Goal: Task Accomplishment & Management: Complete application form

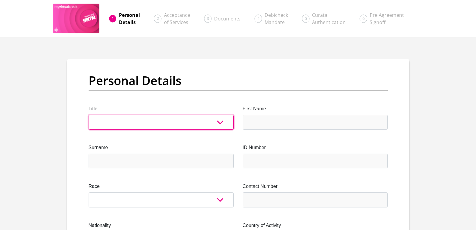
click at [113, 119] on select "Mr Ms Mrs Dr [PERSON_NAME]" at bounding box center [161, 122] width 145 height 15
select select "Ms"
click at [89, 115] on select "Mr Ms Mrs Dr [PERSON_NAME]" at bounding box center [161, 122] width 145 height 15
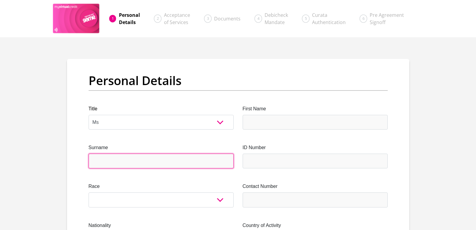
click at [108, 157] on input "Surname" at bounding box center [161, 160] width 145 height 15
type input "Sangweni"
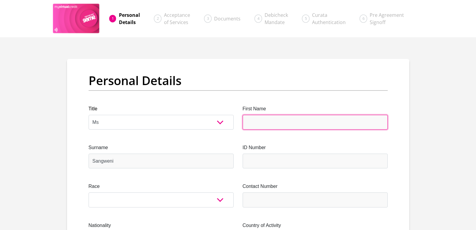
type input "ThandiwePrincess"
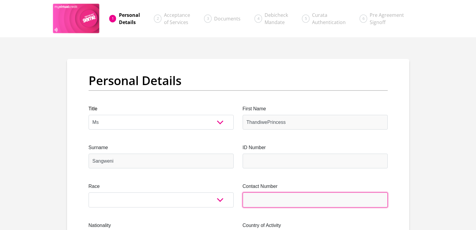
type input "0678104330"
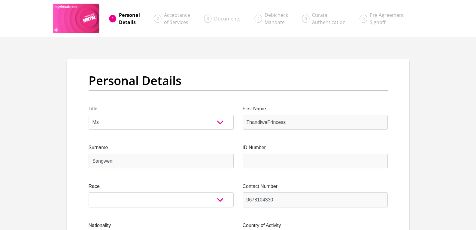
select select "ZAF"
type input "Q1598 Msilinga Street"
type input "[GEOGRAPHIC_DATA]"
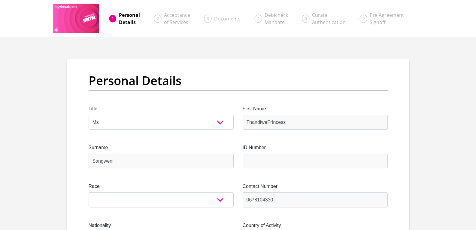
type input "4066"
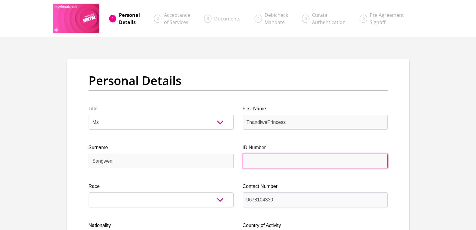
click at [263, 159] on input "ID Number" at bounding box center [315, 160] width 145 height 15
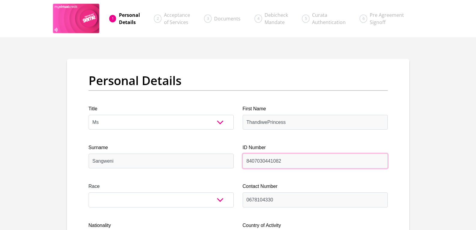
type input "8407030441082"
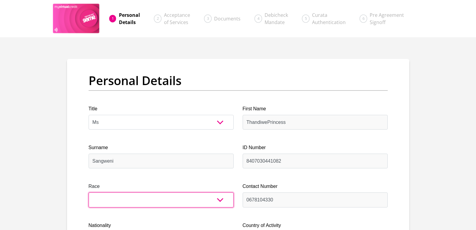
click at [220, 200] on select "Black Coloured Indian White Other" at bounding box center [161, 199] width 145 height 15
select select "1"
click at [89, 192] on select "Black Coloured Indian White Other" at bounding box center [161, 199] width 145 height 15
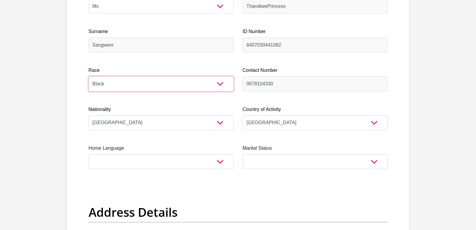
scroll to position [120, 0]
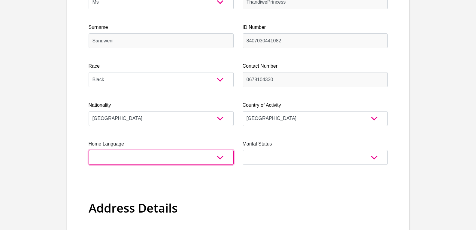
click at [211, 157] on select "Afrikaans English Sepedi South Ndebele Southern Sotho Swati Tsonga Tswana Venda…" at bounding box center [161, 157] width 145 height 15
select select "[DATE]"
click at [89, 150] on select "Afrikaans English Sepedi South Ndebele Southern Sotho Swati Tsonga Tswana Venda…" at bounding box center [161, 157] width 145 height 15
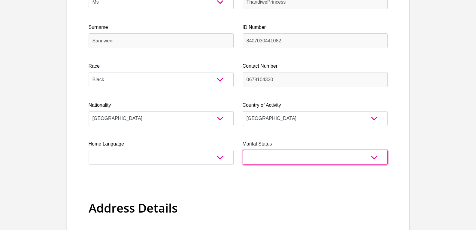
click at [376, 155] on select "Married ANC Single Divorced Widowed Married COP or Customary Law" at bounding box center [315, 157] width 145 height 15
select select "2"
click at [243, 150] on select "Married ANC Single Divorced Widowed Married COP or Customary Law" at bounding box center [315, 157] width 145 height 15
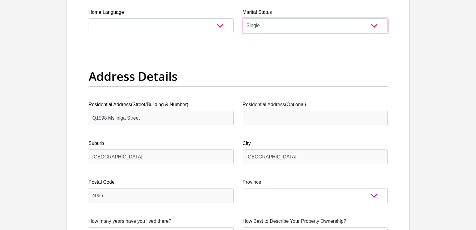
scroll to position [270, 0]
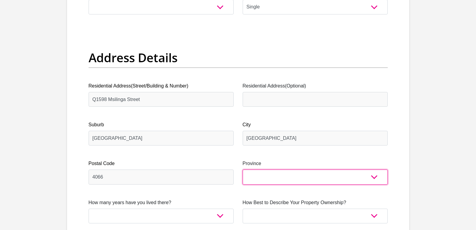
click at [377, 176] on select "Eastern Cape Free State [GEOGRAPHIC_DATA] [GEOGRAPHIC_DATA][DATE] [GEOGRAPHIC_D…" at bounding box center [315, 176] width 145 height 15
select select "[GEOGRAPHIC_DATA][DATE]"
click at [243, 169] on select "Eastern Cape Free State [GEOGRAPHIC_DATA] [GEOGRAPHIC_DATA][DATE] [GEOGRAPHIC_D…" at bounding box center [315, 176] width 145 height 15
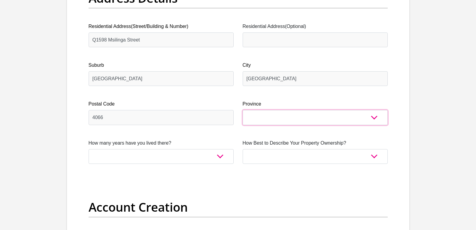
scroll to position [330, 0]
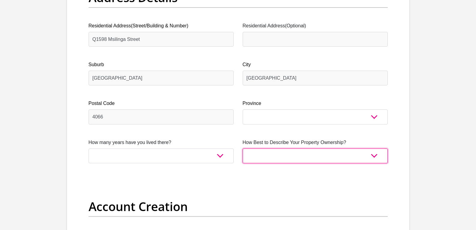
click at [374, 152] on select "Owned Rented Family Owned Company Dwelling" at bounding box center [315, 155] width 145 height 15
select select "parents"
click at [243, 148] on select "Owned Rented Family Owned Company Dwelling" at bounding box center [315, 155] width 145 height 15
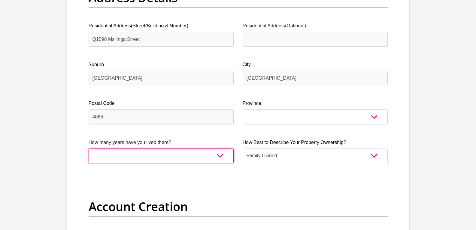
click at [209, 155] on select "less than 1 year 1-3 years 3-5 years 5+ years" at bounding box center [161, 155] width 145 height 15
select select "5"
click at [89, 148] on select "less than 1 year 1-3 years 3-5 years 5+ years" at bounding box center [161, 155] width 145 height 15
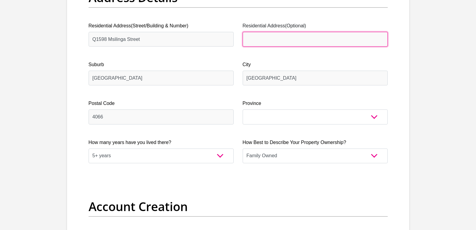
click at [269, 39] on input "Residential Address(Optional)" at bounding box center [315, 39] width 145 height 15
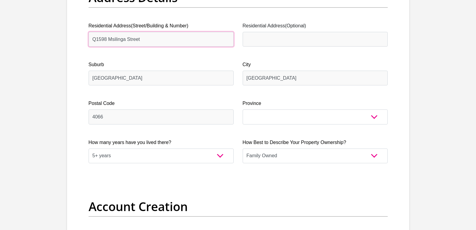
click at [113, 38] on input "Q1598 Msilinga Street" at bounding box center [161, 39] width 145 height 15
drag, startPoint x: 116, startPoint y: 43, endPoint x: 159, endPoint y: 45, distance: 43.6
click at [159, 45] on input "Q1598 Msilinga Street" at bounding box center [161, 39] width 145 height 15
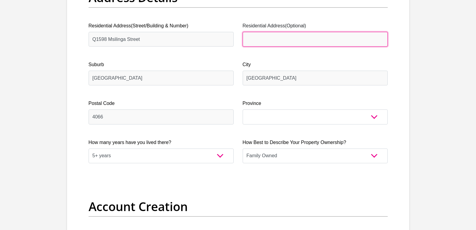
click at [276, 38] on input "Residential Address(Optional)" at bounding box center [315, 39] width 145 height 15
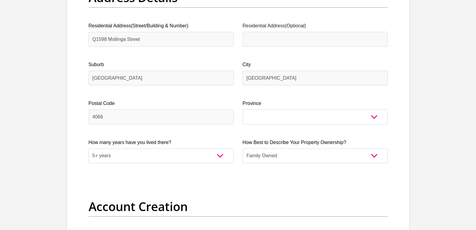
drag, startPoint x: 260, startPoint y: 38, endPoint x: 144, endPoint y: 49, distance: 116.4
drag, startPoint x: 90, startPoint y: 39, endPoint x: 149, endPoint y: 37, distance: 58.8
click at [149, 37] on input "Q1598 Msilinga Street" at bounding box center [161, 39] width 145 height 15
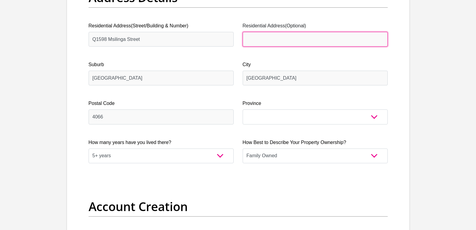
paste input "Q1598 Msilinga Street"
type input "Q1598 Msilinga Street"
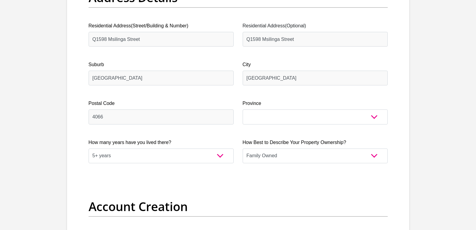
drag, startPoint x: 266, startPoint y: 38, endPoint x: 220, endPoint y: 56, distance: 49.2
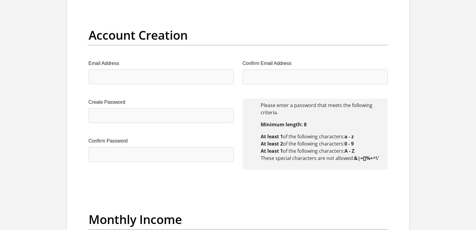
scroll to position [510, 0]
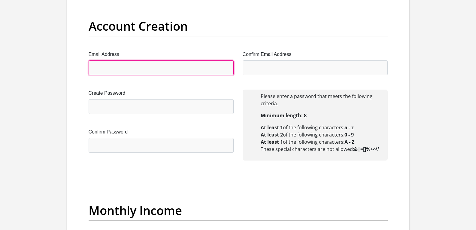
click at [121, 71] on input "Email Address" at bounding box center [161, 67] width 145 height 15
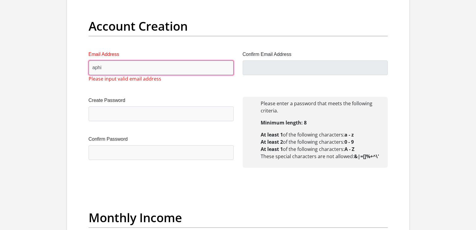
type input "[EMAIL_ADDRESS][DOMAIN_NAME]"
type input "Thandiwe"
type input "Sangweni"
type input "0678104330"
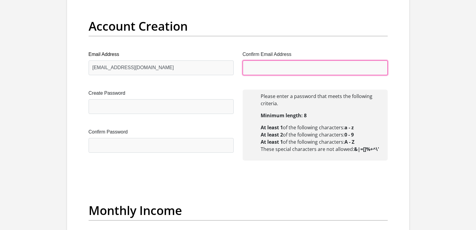
type input "[EMAIL_ADDRESS][DOMAIN_NAME]"
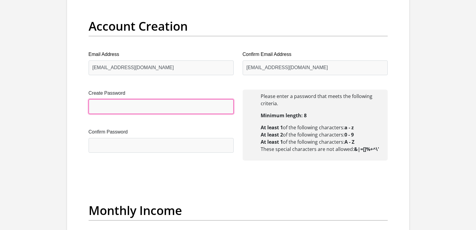
click at [119, 107] on input "Create Password" at bounding box center [161, 106] width 145 height 15
type input "MaNgwane.84"
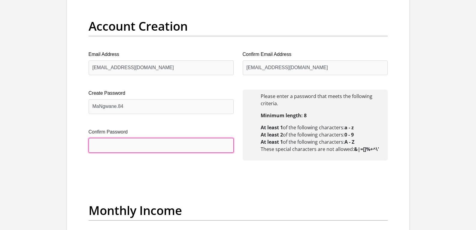
click at [137, 145] on input "Confirm Password" at bounding box center [161, 145] width 145 height 15
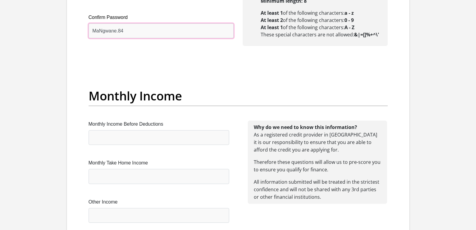
scroll to position [660, 0]
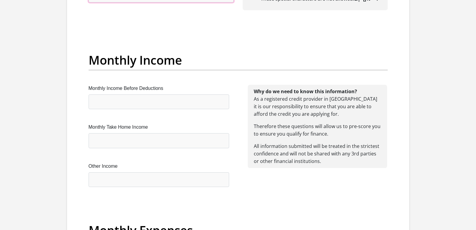
type input "MaNgwane.84"
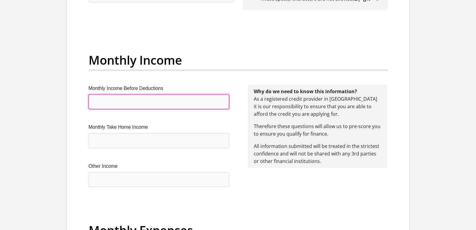
click at [116, 102] on input "Monthly Income Before Deductions" at bounding box center [159, 101] width 140 height 15
type input "8500"
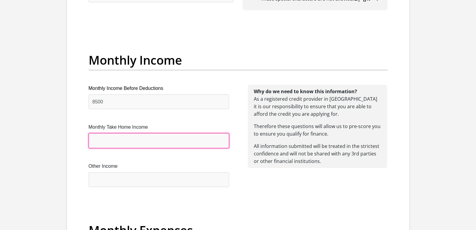
click at [120, 134] on input "Monthly Take Home Income" at bounding box center [159, 140] width 140 height 15
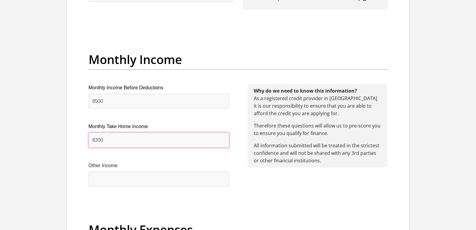
scroll to position [690, 0]
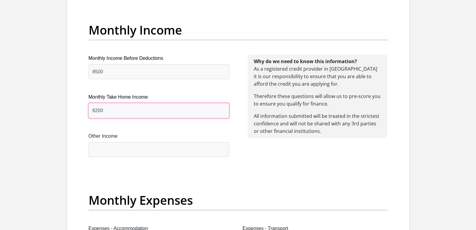
type input "8200"
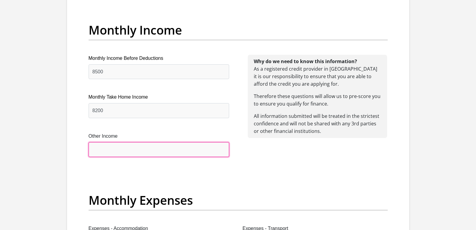
click at [109, 149] on input "Other Income" at bounding box center [159, 149] width 140 height 15
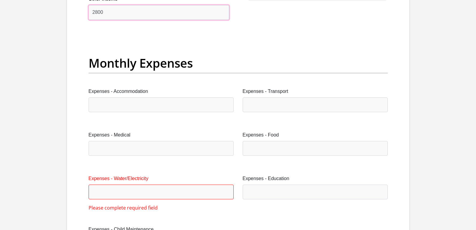
scroll to position [840, 0]
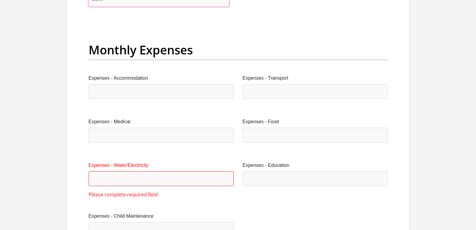
type input "2800"
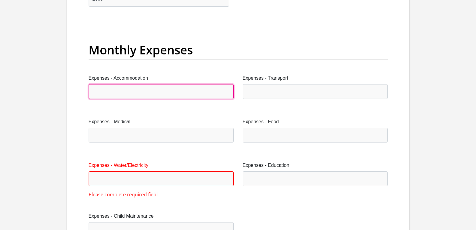
click at [104, 90] on input "Expenses - Accommodation" at bounding box center [161, 91] width 145 height 15
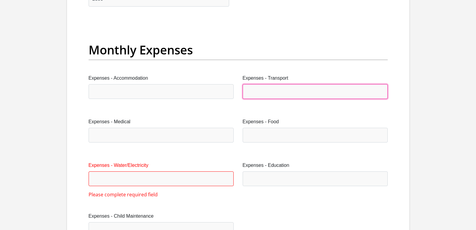
click at [288, 92] on input "Expenses - Transport" at bounding box center [315, 91] width 145 height 15
type input "800"
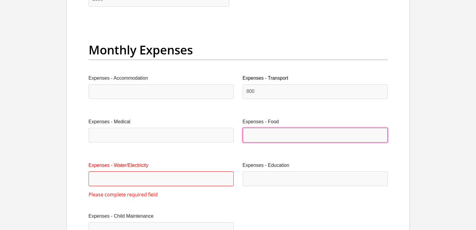
click at [251, 128] on input "Expenses - Food" at bounding box center [315, 135] width 145 height 15
type input "1000"
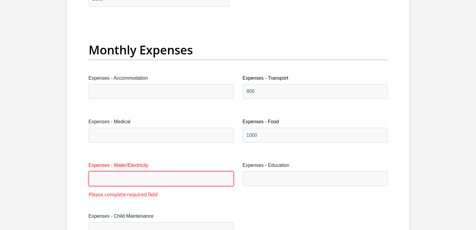
click at [96, 171] on input "Expenses - Water/Electricity" at bounding box center [161, 178] width 145 height 15
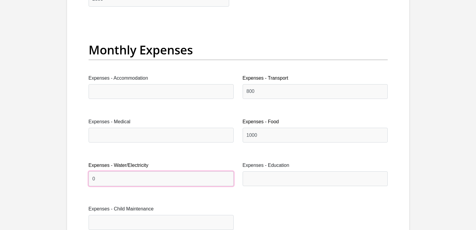
type input "0"
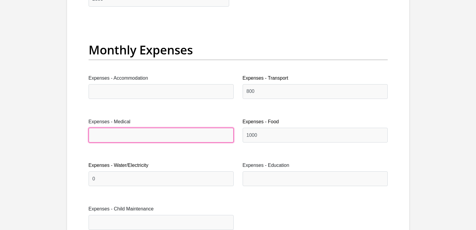
click at [107, 137] on input "Expenses - Medical" at bounding box center [161, 135] width 145 height 15
type input "0"
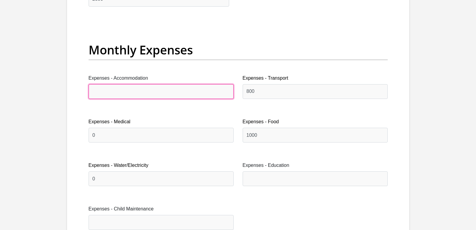
click at [99, 88] on input "Expenses - Accommodation" at bounding box center [161, 91] width 145 height 15
type input "0"
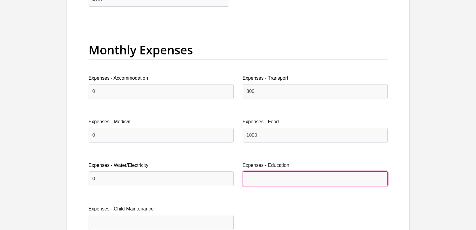
click at [255, 181] on input "Expenses - Education" at bounding box center [315, 178] width 145 height 15
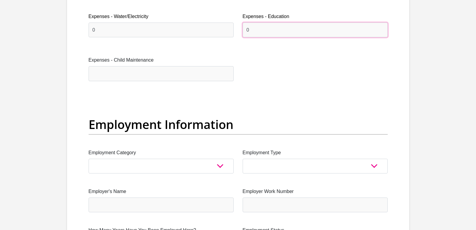
scroll to position [990, 0]
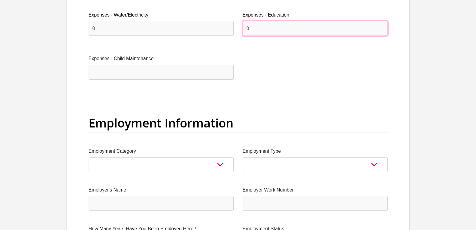
type input "0"
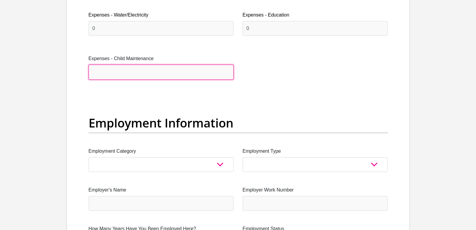
click at [113, 71] on input "Expenses - Child Maintenance" at bounding box center [161, 72] width 145 height 15
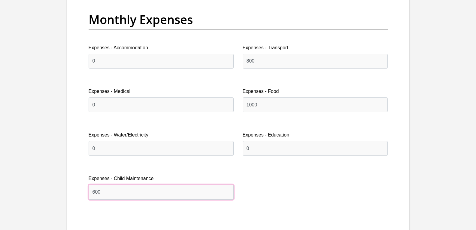
scroll to position [870, 0]
type input "600"
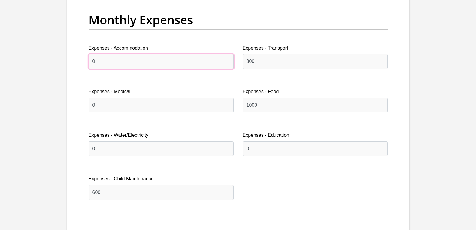
click at [103, 61] on input "0" at bounding box center [161, 61] width 145 height 15
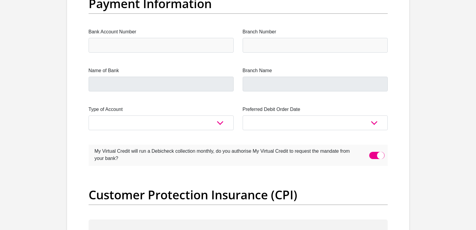
scroll to position [1411, 0]
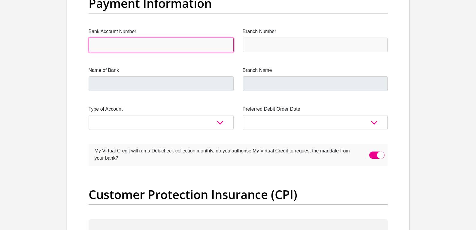
click at [127, 49] on input "Bank Account Number" at bounding box center [161, 45] width 145 height 15
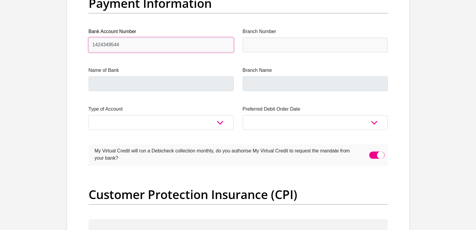
type input "1424349544"
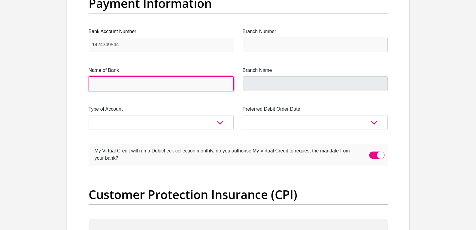
click at [110, 80] on input "Name of Bank" at bounding box center [161, 83] width 145 height 15
click at [99, 78] on input "Name of Bank" at bounding box center [161, 83] width 145 height 15
click at [101, 82] on input "Name of Bank" at bounding box center [161, 83] width 145 height 15
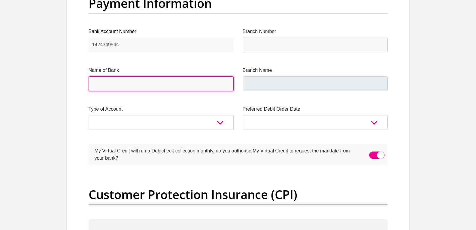
click at [101, 82] on input "Name of Bank" at bounding box center [161, 83] width 145 height 15
click at [100, 82] on input "Name of Bank" at bounding box center [161, 83] width 145 height 15
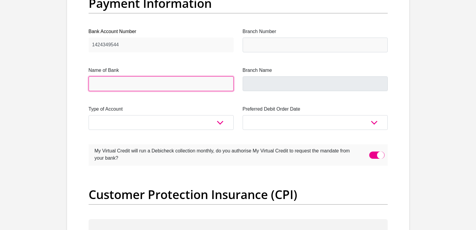
click at [104, 81] on input "Name of Bank" at bounding box center [161, 83] width 145 height 15
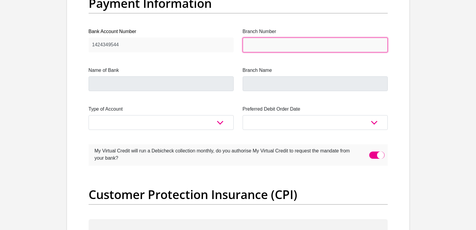
drag, startPoint x: 265, startPoint y: 41, endPoint x: 266, endPoint y: 44, distance: 3.1
click at [266, 43] on input "Branch Number" at bounding box center [315, 45] width 145 height 15
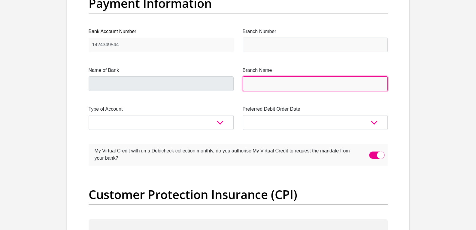
click at [267, 83] on input "Branch Name" at bounding box center [315, 83] width 145 height 15
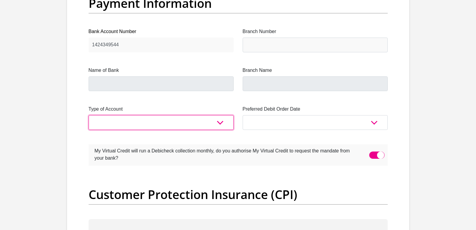
click at [219, 122] on select "Cheque Savings" at bounding box center [161, 122] width 145 height 15
select select "SAV"
click at [89, 115] on select "Cheque Savings" at bounding box center [161, 122] width 145 height 15
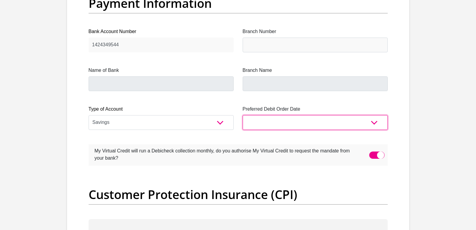
click at [371, 120] on select "1st 2nd 3rd 4th 5th 7th 18th 19th 20th 21st 22nd 23rd 24th 25th 26th 27th 28th …" at bounding box center [315, 122] width 145 height 15
select select "30"
click at [243, 115] on select "1st 2nd 3rd 4th 5th 7th 18th 19th 20th 21st 22nd 23rd 24th 25th 26th 27th 28th …" at bounding box center [315, 122] width 145 height 15
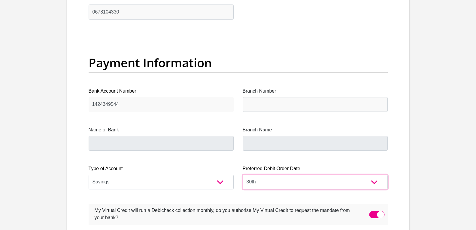
scroll to position [1351, 0]
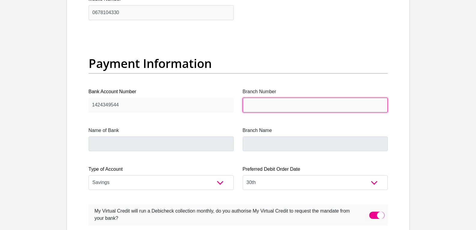
click at [251, 107] on input "Branch Number" at bounding box center [315, 105] width 145 height 15
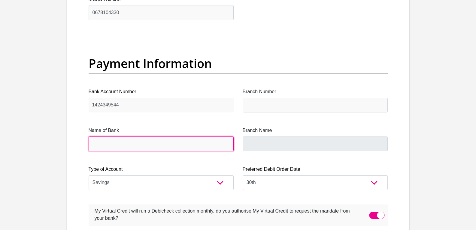
click at [106, 139] on input "Name of Bank" at bounding box center [161, 143] width 145 height 15
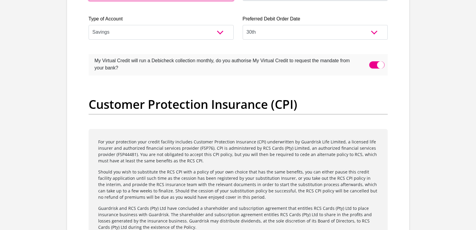
scroll to position [1321, 0]
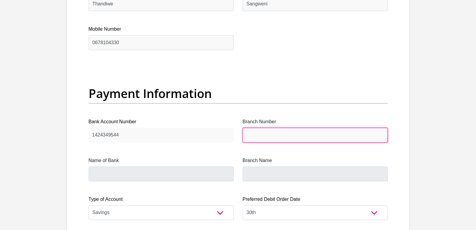
click at [257, 140] on input "Branch Number" at bounding box center [315, 135] width 145 height 15
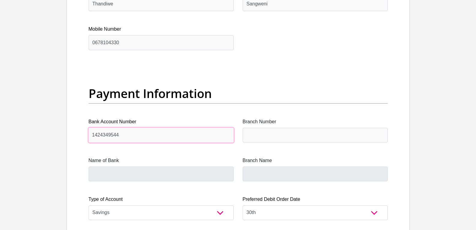
click at [126, 129] on input "1424349544" at bounding box center [161, 135] width 145 height 15
type input "1"
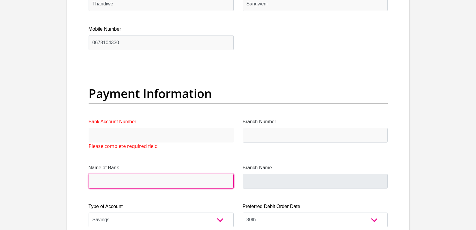
click at [113, 182] on input "Name of Bank" at bounding box center [161, 180] width 145 height 15
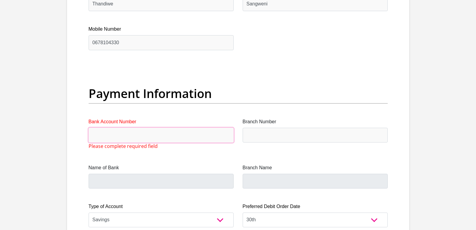
click at [107, 131] on input "Bank Account Number" at bounding box center [161, 135] width 145 height 15
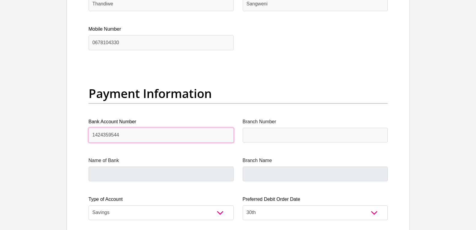
type input "1424359544"
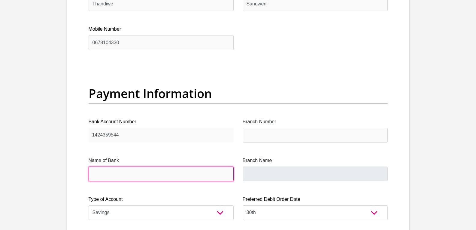
click at [142, 176] on input "Name of Bank" at bounding box center [161, 173] width 145 height 15
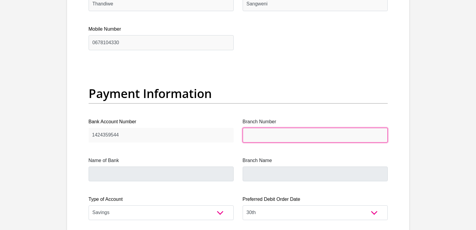
click at [276, 134] on input "Branch Number" at bounding box center [315, 135] width 145 height 15
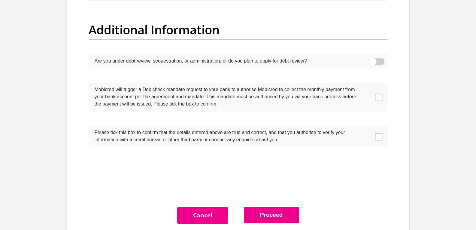
scroll to position [1891, 0]
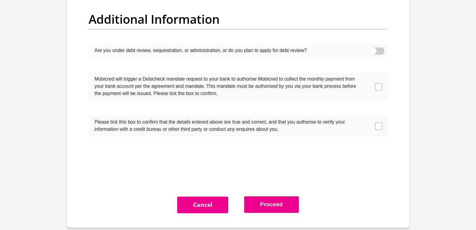
click at [382, 50] on span at bounding box center [376, 50] width 15 height 7
click at [372, 49] on input "checkbox" at bounding box center [372, 49] width 0 height 0
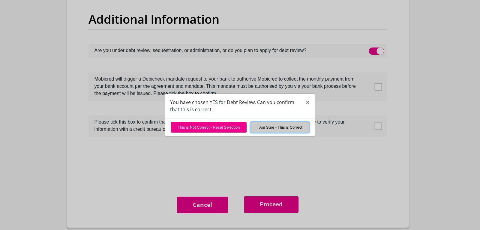
click at [289, 127] on button "I Am Sure - This is Correct" at bounding box center [280, 127] width 59 height 11
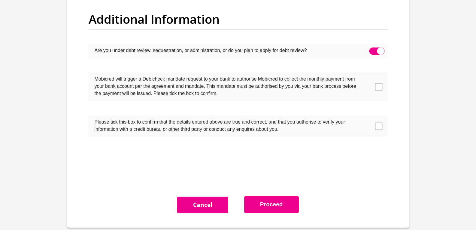
click at [273, 202] on button "Proceed" at bounding box center [271, 204] width 55 height 17
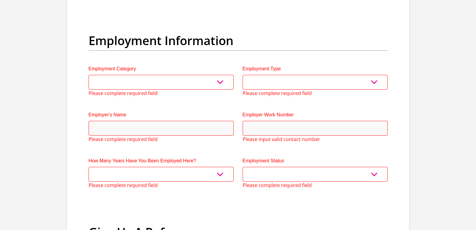
scroll to position [1072, 0]
click at [131, 80] on select "AGRICULTURE ALCOHOL & TOBACCO CONSTRUCTION MATERIALS METALLURGY EQUIPMENT FOR R…" at bounding box center [161, 82] width 145 height 15
click at [383, 82] on select "College/Lecturer Craft Seller Creative Driver Executive Farmer Forces - Non Com…" at bounding box center [315, 82] width 145 height 15
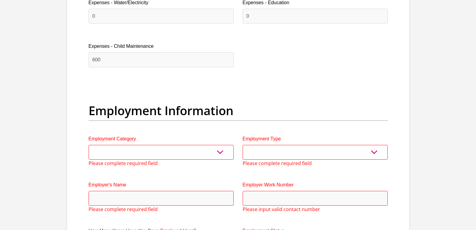
scroll to position [1054, 0]
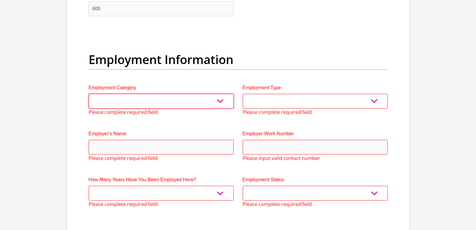
click at [221, 102] on select "AGRICULTURE ALCOHOL & TOBACCO CONSTRUCTION MATERIALS METALLURGY EQUIPMENT FOR R…" at bounding box center [161, 101] width 145 height 15
click at [320, 143] on input "Employer Work Number" at bounding box center [315, 147] width 145 height 15
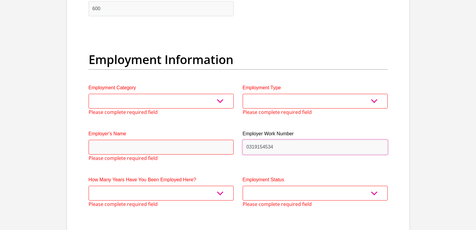
type input "0319154534"
click at [127, 143] on input "Employer's Name" at bounding box center [161, 147] width 145 height 15
click at [114, 147] on input "Employer's Name" at bounding box center [161, 147] width 145 height 15
click at [193, 191] on select "less than 1 year 1-3 years 3-5 years 5+ years" at bounding box center [161, 192] width 145 height 15
select select "60"
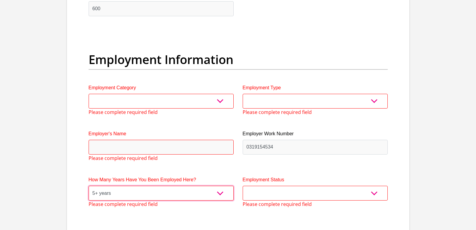
click at [89, 185] on select "less than 1 year 1-3 years 3-5 years 5+ years" at bounding box center [161, 192] width 145 height 15
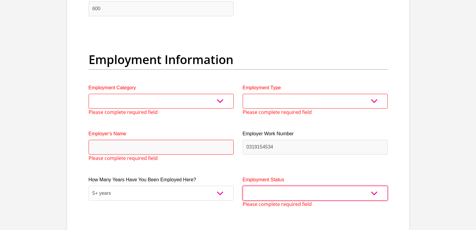
click at [288, 194] on select "Permanent/Full-time Part-time/Casual [DEMOGRAPHIC_DATA] Worker Self-Employed Ho…" at bounding box center [315, 192] width 145 height 15
select select "1"
click at [243, 185] on select "Permanent/Full-time Part-time/Casual [DEMOGRAPHIC_DATA] Worker Self-Employed Ho…" at bounding box center [315, 192] width 145 height 15
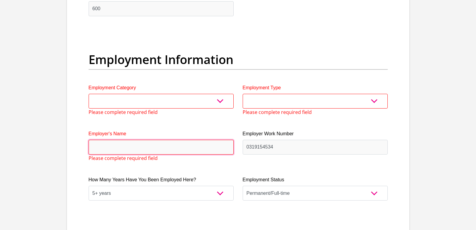
click at [117, 146] on input "Employer's Name" at bounding box center [161, 147] width 145 height 15
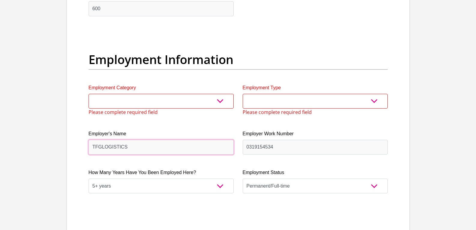
type input "TFGLOGISTICS"
click at [323, 97] on select "College/Lecturer Craft Seller Creative Driver Executive Farmer Forces - Non Com…" at bounding box center [315, 101] width 145 height 15
select select "Unknown/Other"
click at [243, 94] on select "College/Lecturer Craft Seller Creative Driver Executive Farmer Forces - Non Com…" at bounding box center [315, 101] width 145 height 15
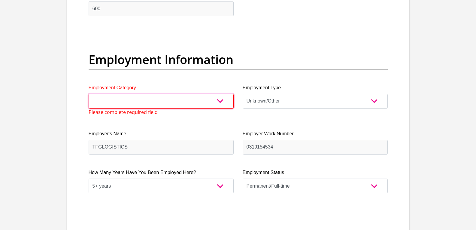
click at [118, 100] on select "AGRICULTURE ALCOHOL & TOBACCO CONSTRUCTION MATERIALS METALLURGY EQUIPMENT FOR R…" at bounding box center [161, 101] width 145 height 15
click at [89, 94] on select "AGRICULTURE ALCOHOL & TOBACCO CONSTRUCTION MATERIALS METALLURGY EQUIPMENT FOR R…" at bounding box center [161, 101] width 145 height 15
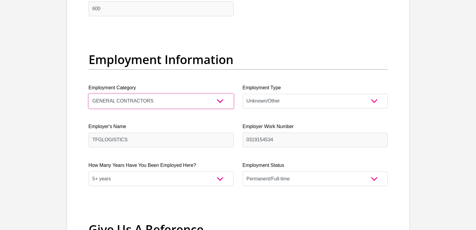
click at [145, 104] on select "AGRICULTURE ALCOHOL & TOBACCO CONSTRUCTION MATERIALS METALLURGY EQUIPMENT FOR R…" at bounding box center [161, 101] width 145 height 15
select select "53"
click at [89, 94] on select "AGRICULTURE ALCOHOL & TOBACCO CONSTRUCTION MATERIALS METALLURGY EQUIPMENT FOR R…" at bounding box center [161, 101] width 145 height 15
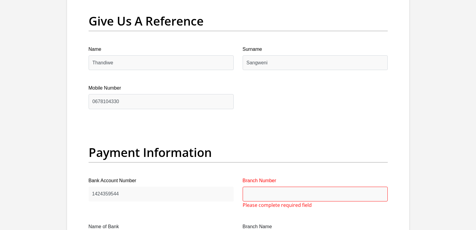
scroll to position [1384, 0]
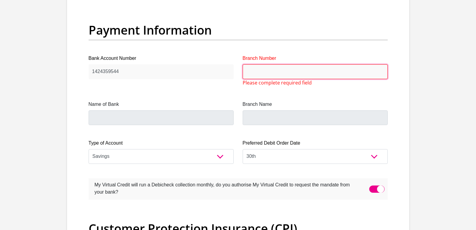
click at [271, 70] on input "Branch Number" at bounding box center [315, 71] width 145 height 15
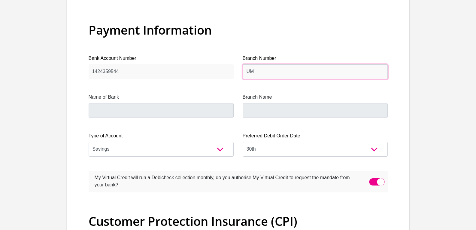
type input "U"
type input "KWAMNYANDU"
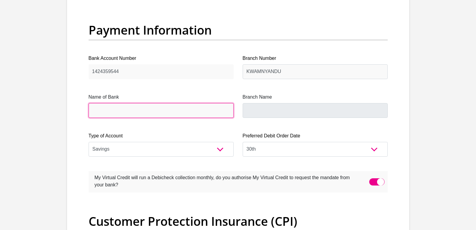
click at [140, 106] on input "Name of Bank" at bounding box center [161, 110] width 145 height 15
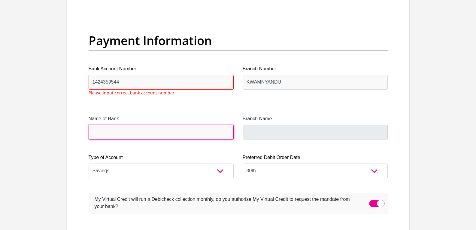
scroll to position [1373, 0]
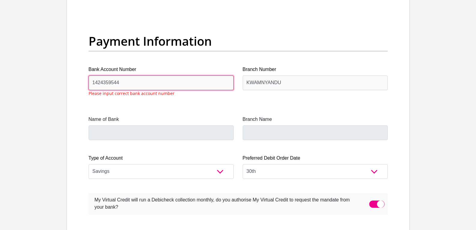
click at [125, 84] on input "1424359544" at bounding box center [161, 82] width 145 height 15
type input "1"
type input "1424359544"
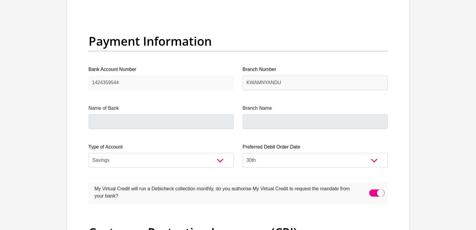
drag, startPoint x: 121, startPoint y: 107, endPoint x: 124, endPoint y: 106, distance: 3.1
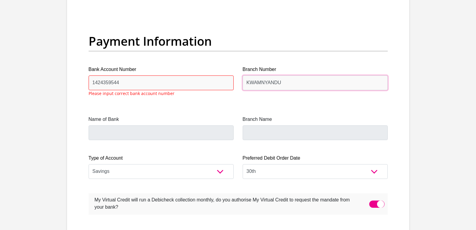
click at [284, 83] on input "KWAMNYANDU" at bounding box center [315, 82] width 145 height 15
type input "K"
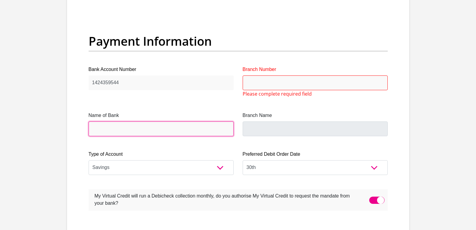
click at [137, 132] on input "Name of Bank" at bounding box center [161, 128] width 145 height 15
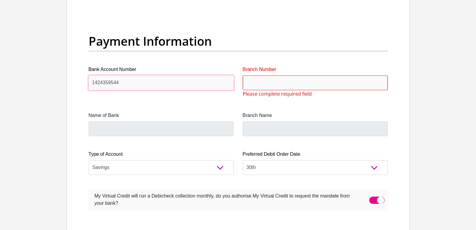
click at [122, 85] on input "1424359544" at bounding box center [161, 82] width 145 height 15
type input "1"
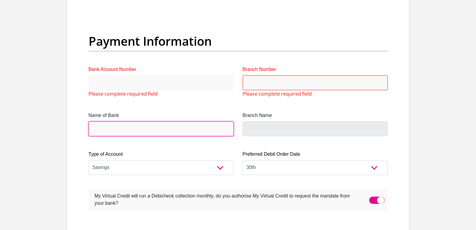
click at [145, 130] on input "Name of Bank" at bounding box center [161, 128] width 145 height 15
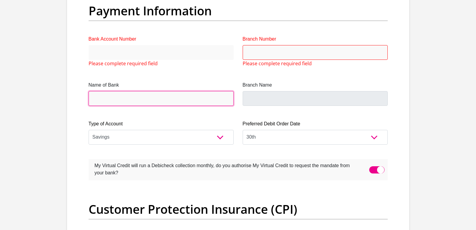
scroll to position [1343, 0]
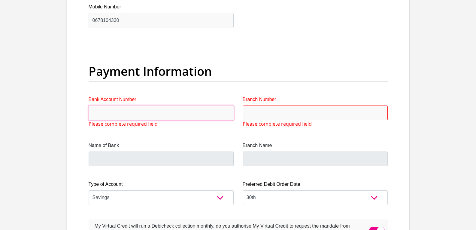
click at [125, 108] on input "Bank Account Number" at bounding box center [161, 112] width 145 height 15
type input "1424359544"
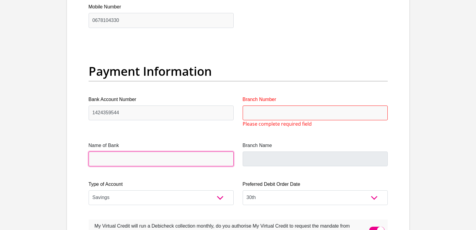
click at [131, 158] on input "Name of Bank" at bounding box center [161, 158] width 145 height 15
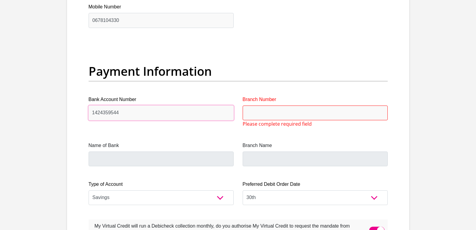
click at [136, 114] on input "1424359544" at bounding box center [161, 112] width 145 height 15
click at [122, 107] on input "1424359544" at bounding box center [161, 112] width 145 height 15
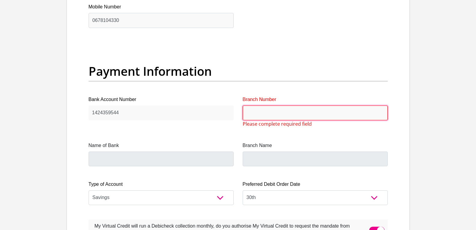
click at [281, 110] on input "Branch Number" at bounding box center [315, 112] width 145 height 15
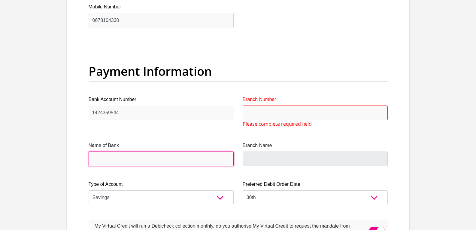
click at [122, 154] on input "Name of Bank" at bounding box center [161, 158] width 145 height 15
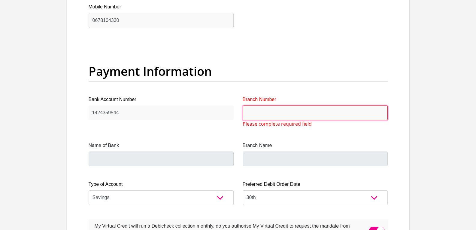
click at [261, 115] on input "Branch Number" at bounding box center [315, 112] width 145 height 15
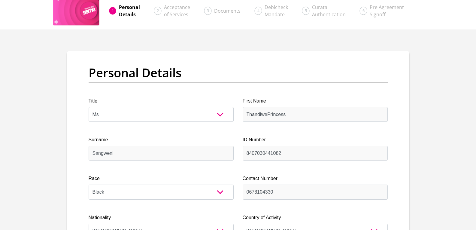
scroll to position [0, 0]
